Goal: Book appointment/travel/reservation

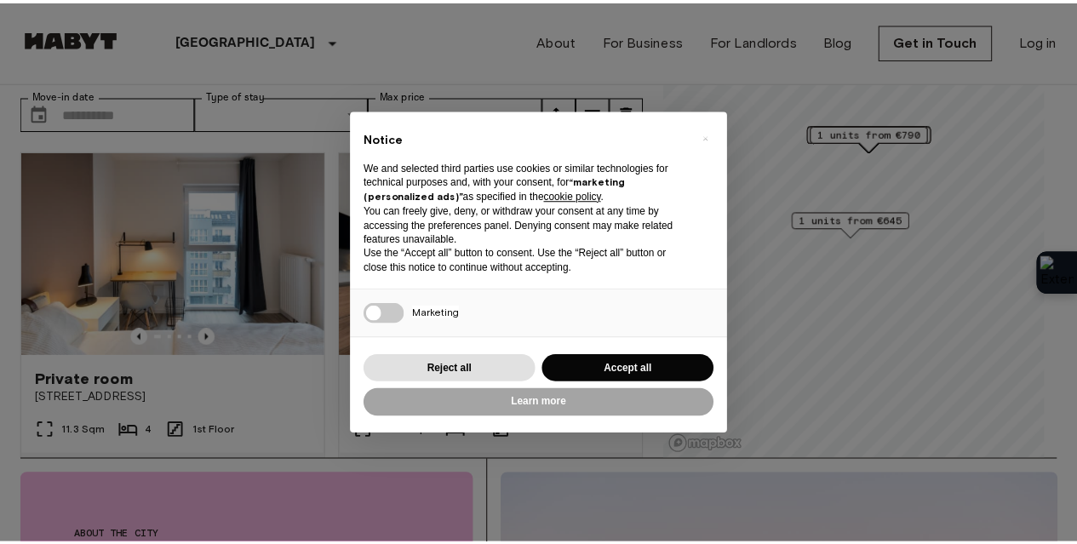
scroll to position [85, 0]
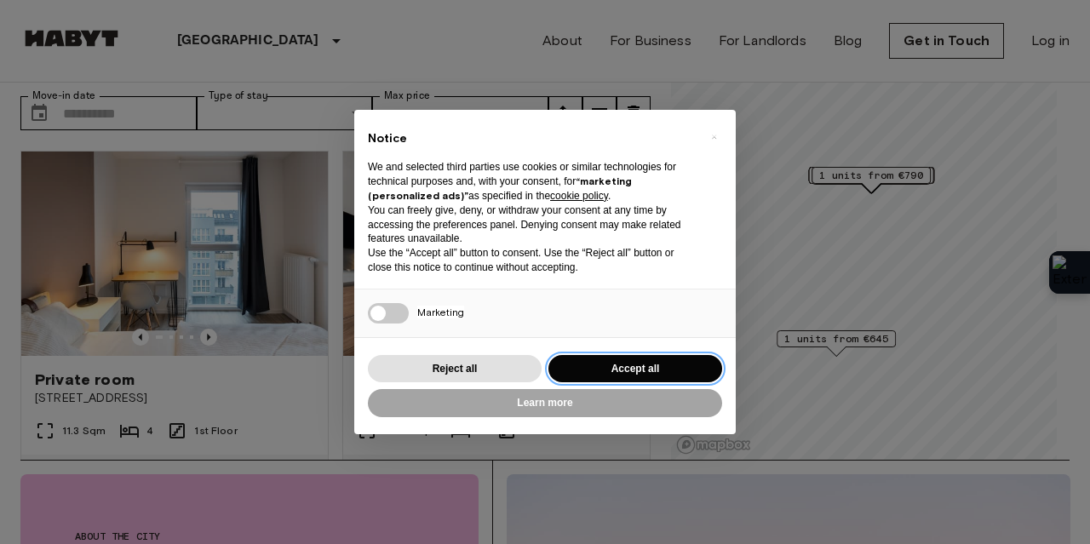
click at [629, 367] on button "Accept all" at bounding box center [636, 369] width 174 height 28
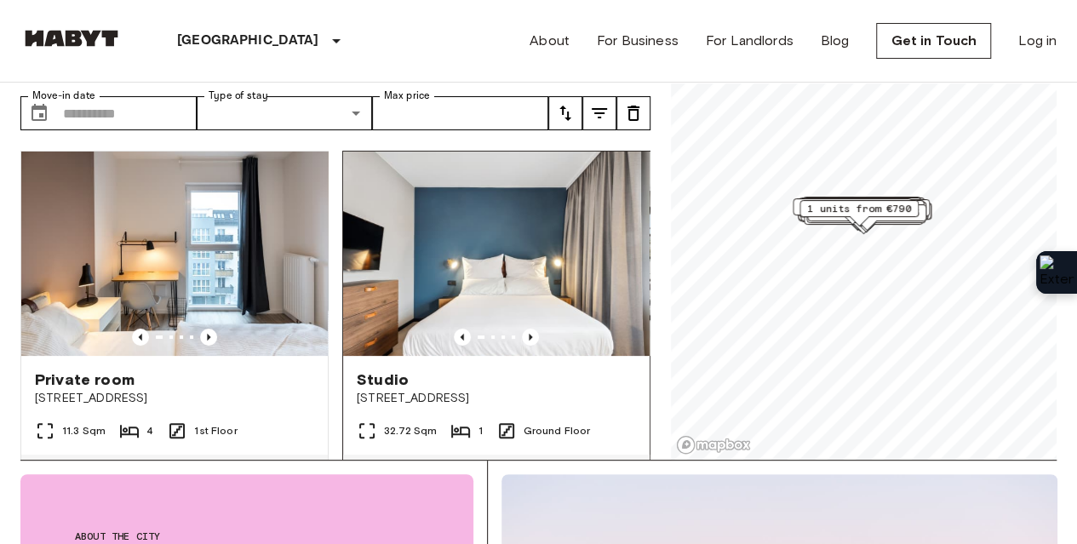
scroll to position [0, 0]
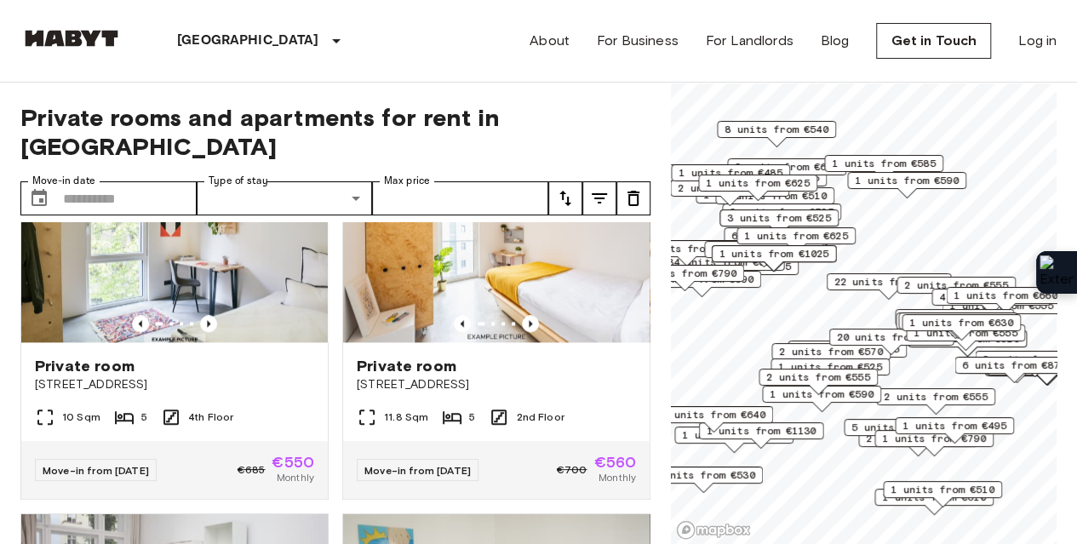
scroll to position [1107, 0]
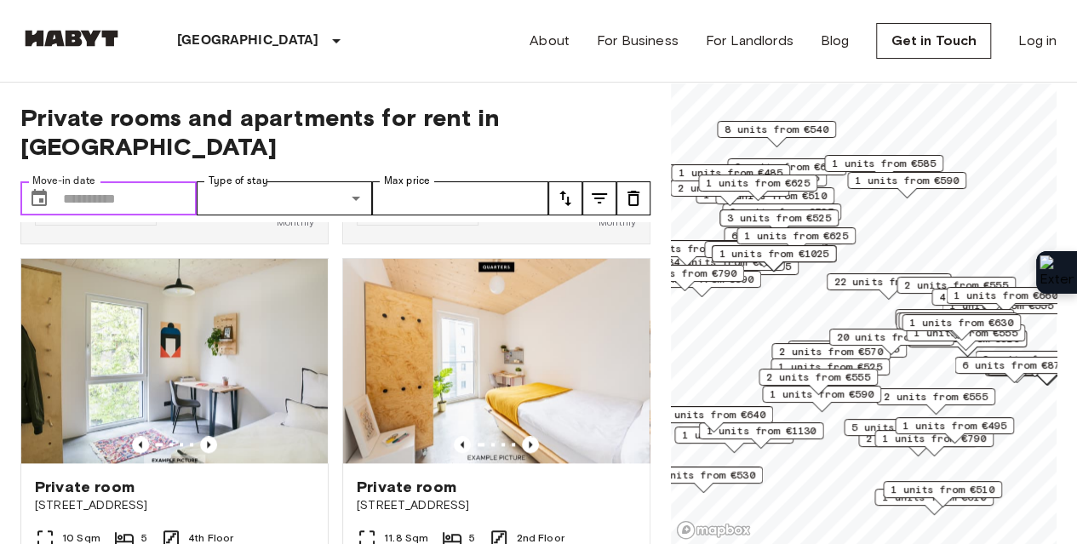
click at [143, 181] on input "Move-in date" at bounding box center [130, 198] width 134 height 34
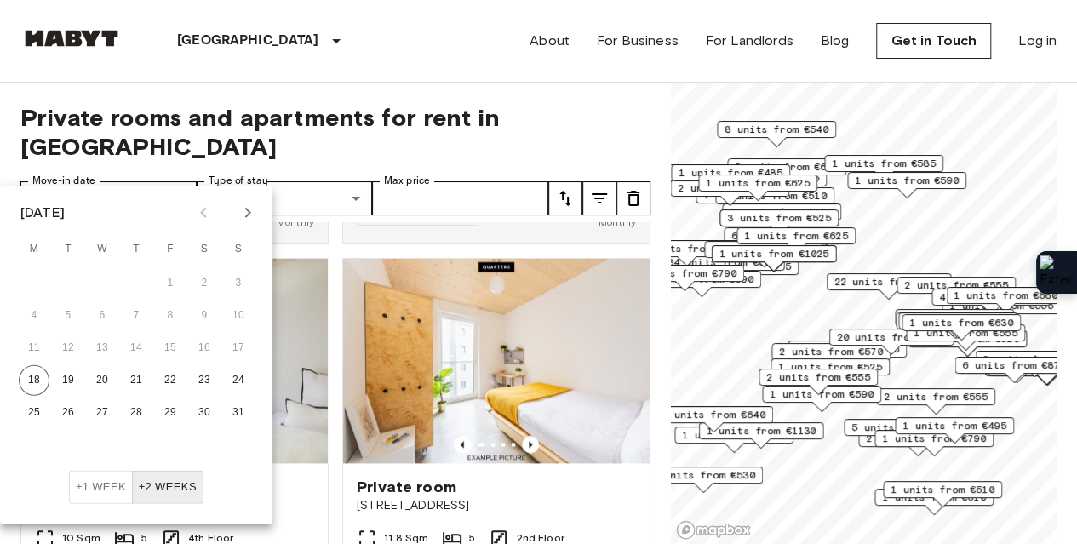
click at [250, 215] on icon "Next month" at bounding box center [248, 213] width 20 height 20
click at [38, 343] on button "15" at bounding box center [34, 348] width 31 height 31
type input "**********"
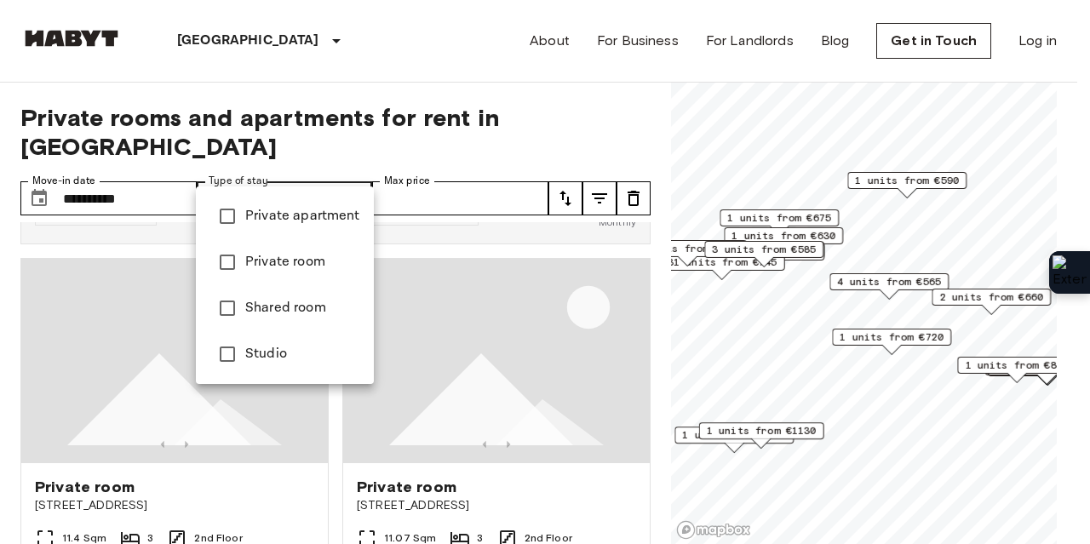
click at [310, 219] on span "Private apartment" at bounding box center [302, 216] width 115 height 20
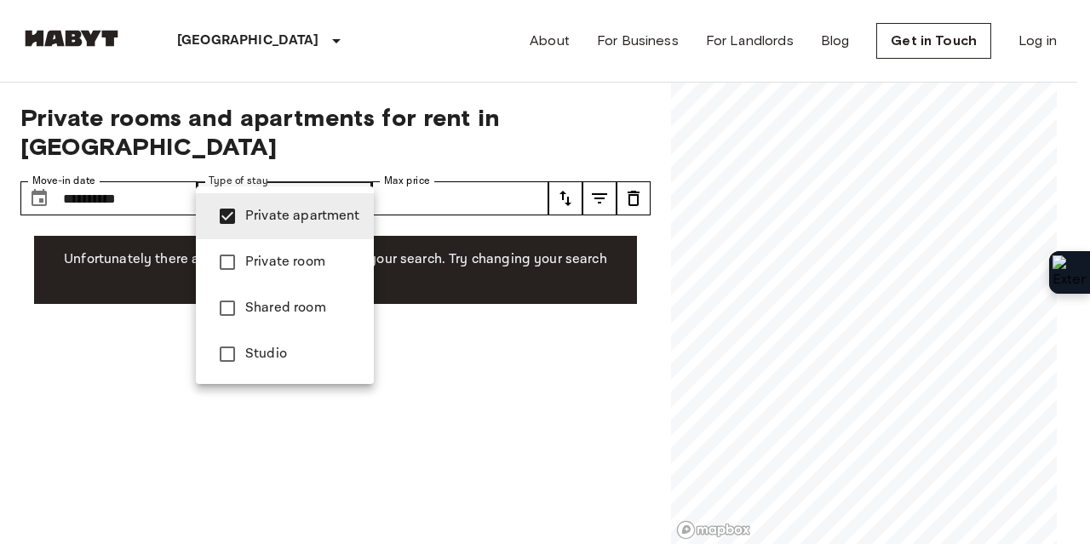
click at [447, 167] on div at bounding box center [545, 272] width 1090 height 544
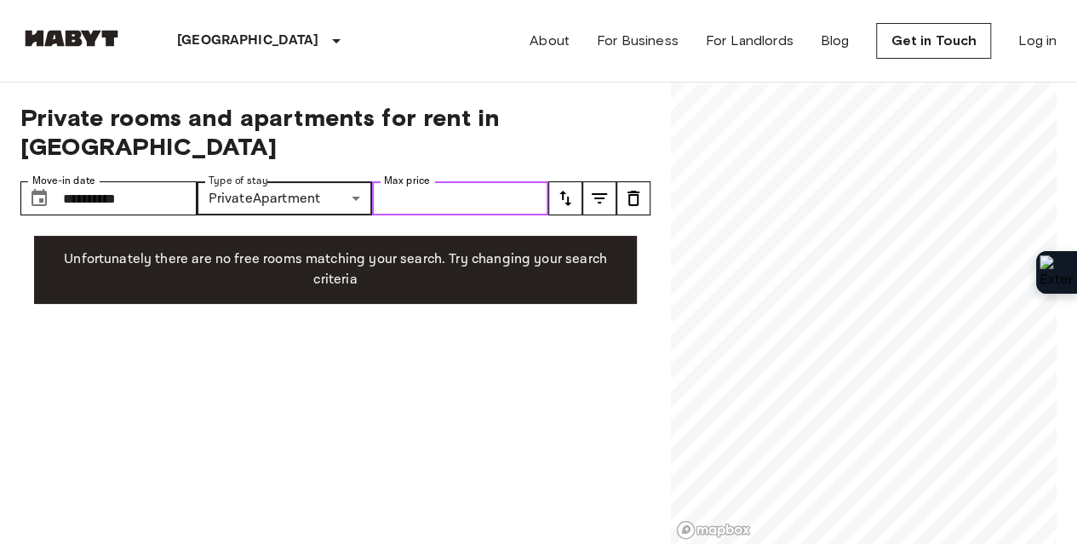
click at [440, 181] on input "Max price" at bounding box center [460, 198] width 176 height 34
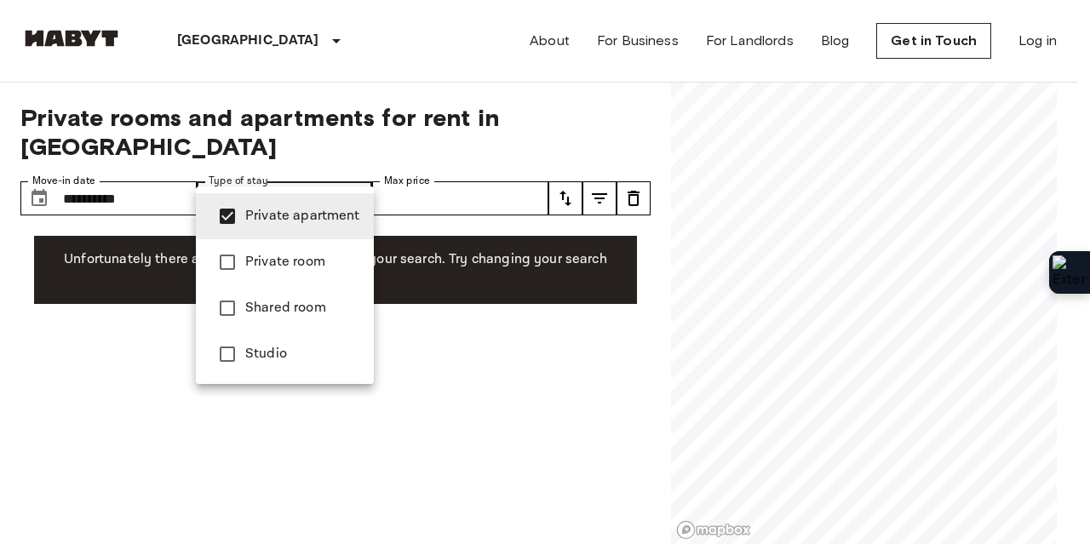
click at [308, 259] on span "Private room" at bounding box center [302, 262] width 115 height 20
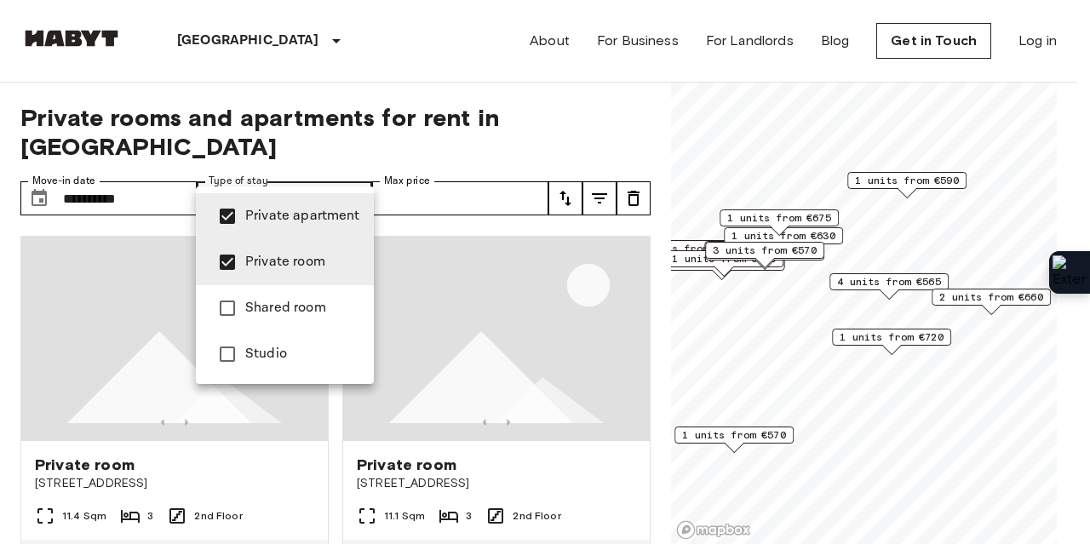
click at [309, 217] on span "Private apartment" at bounding box center [302, 216] width 115 height 20
click at [604, 118] on div at bounding box center [545, 272] width 1090 height 544
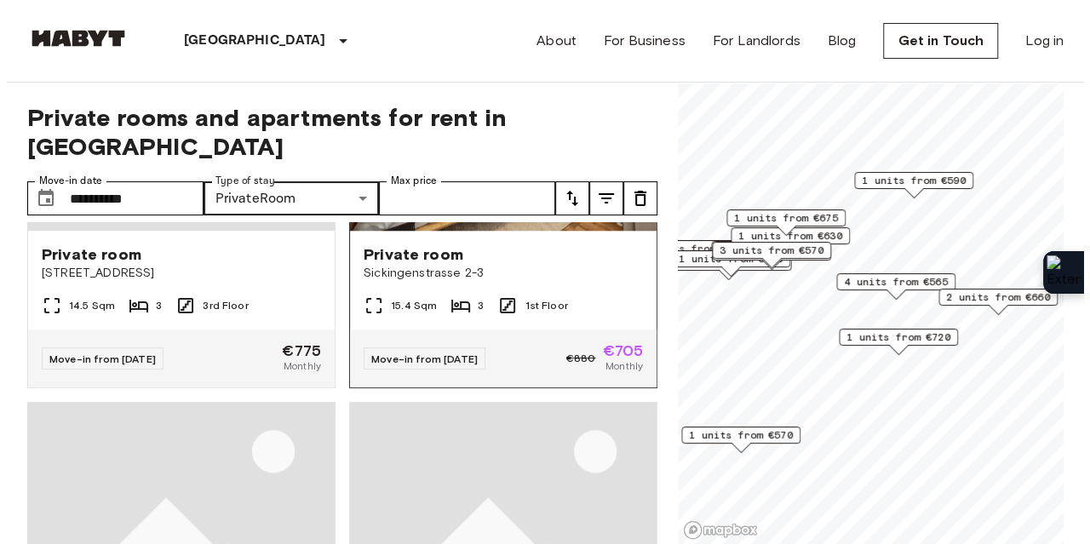
scroll to position [1022, 0]
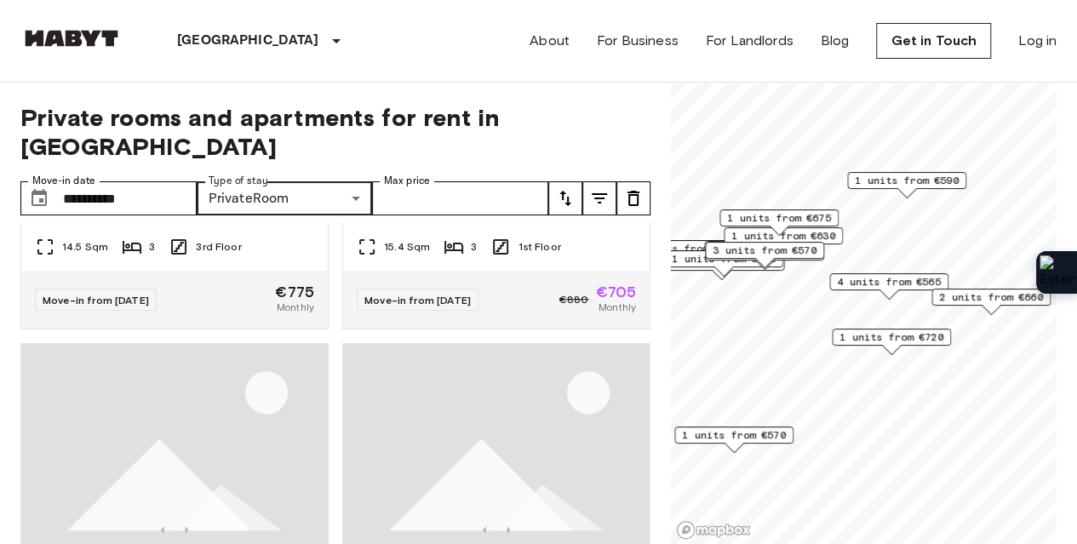
click at [566, 188] on icon "tune" at bounding box center [565, 198] width 20 height 20
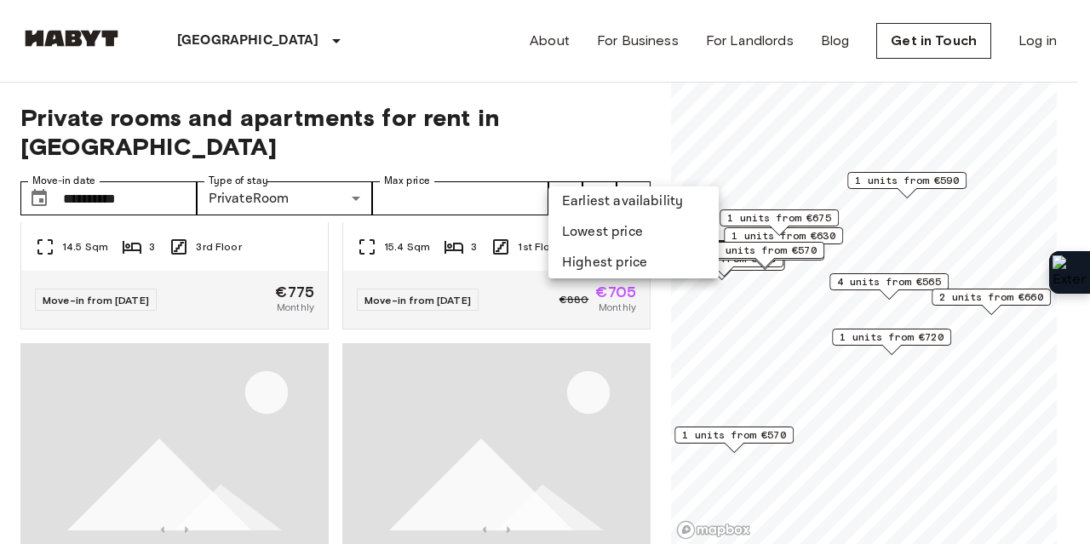
click at [494, 171] on div at bounding box center [545, 272] width 1090 height 544
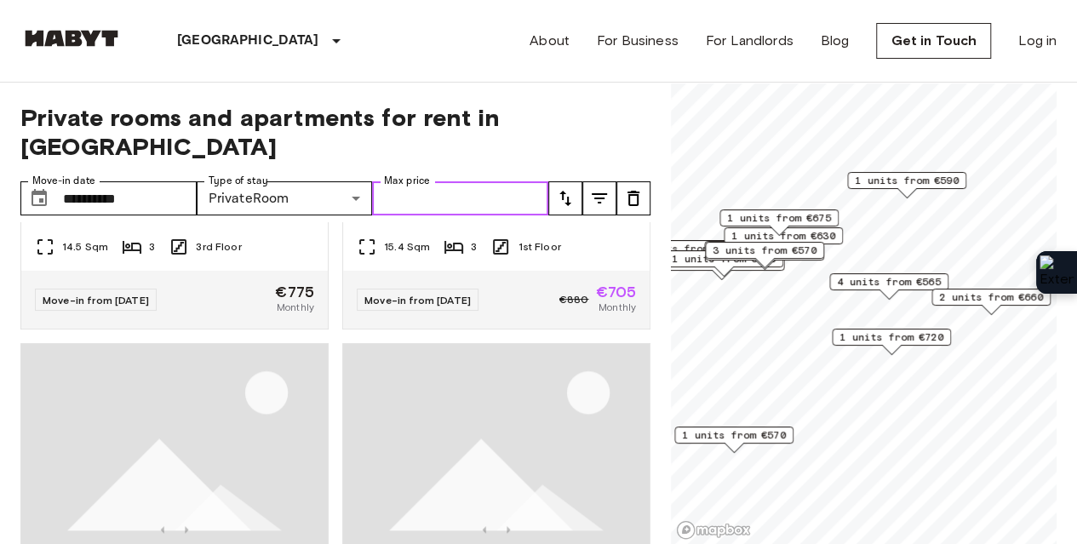
click at [463, 181] on input "Max price" at bounding box center [460, 198] width 176 height 34
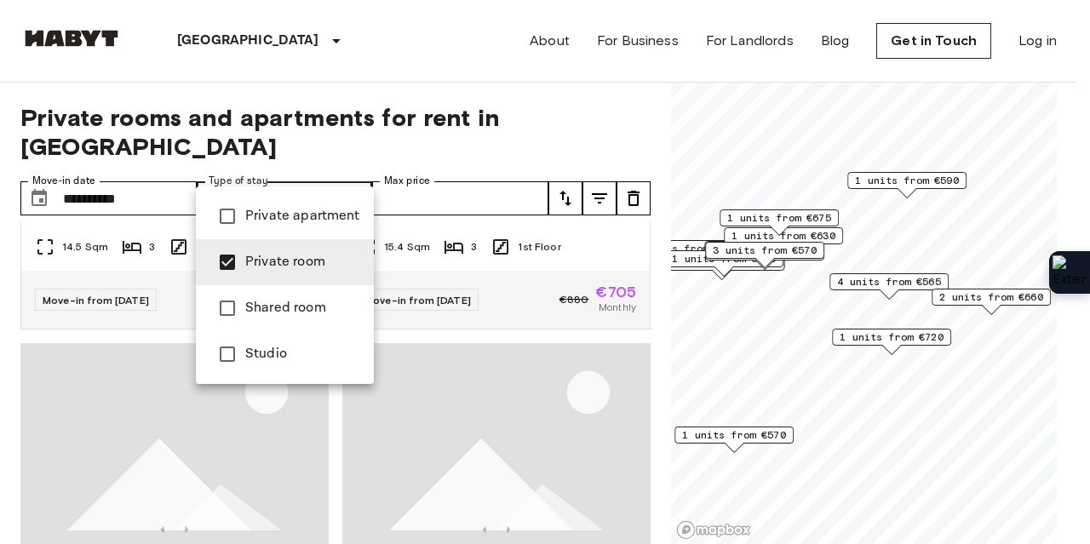
click at [299, 217] on span "Private apartment" at bounding box center [302, 216] width 115 height 20
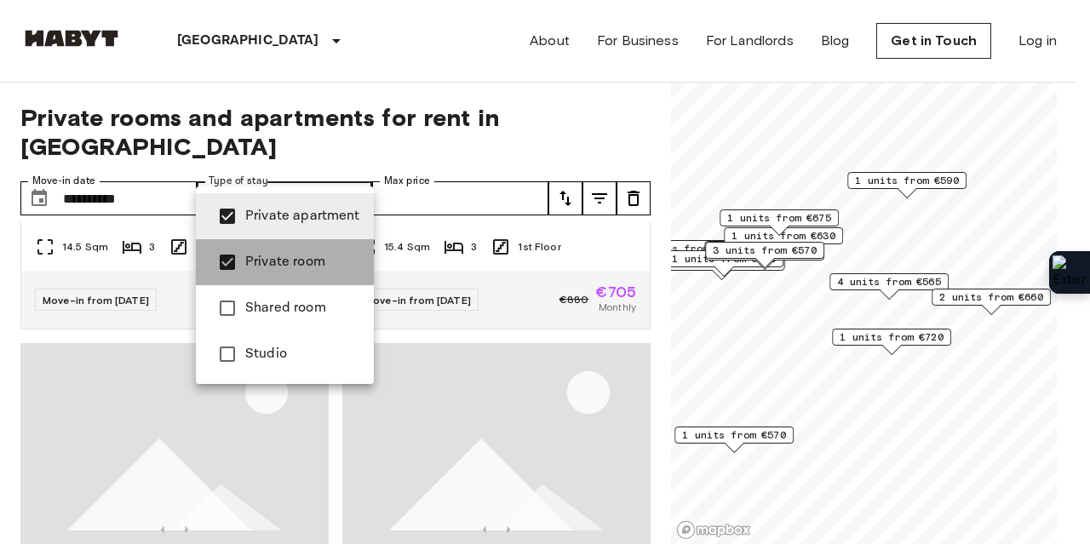
click at [282, 261] on span "Private room" at bounding box center [302, 262] width 115 height 20
type input "**********"
